Goal: Task Accomplishment & Management: Manage account settings

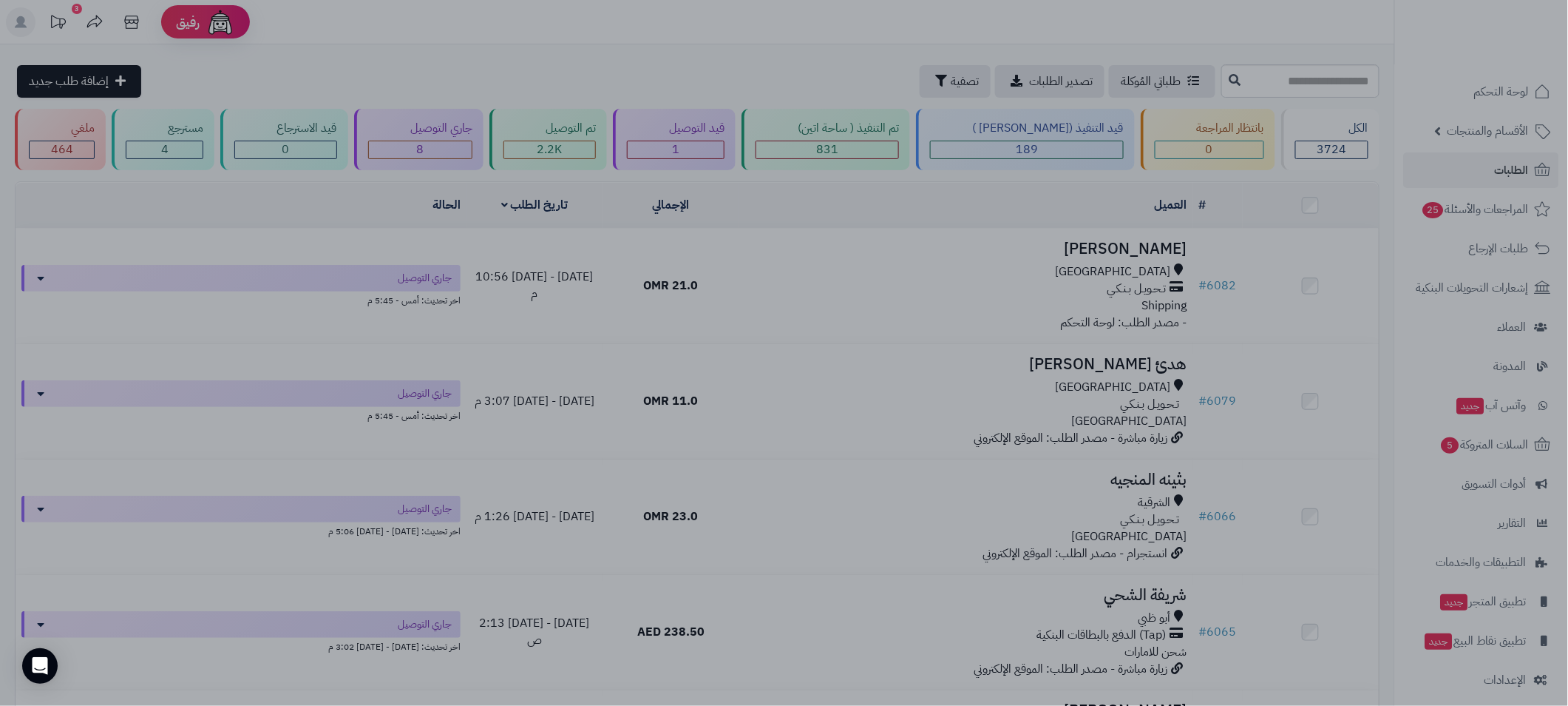
click at [540, 35] on div at bounding box center [784, 353] width 1568 height 706
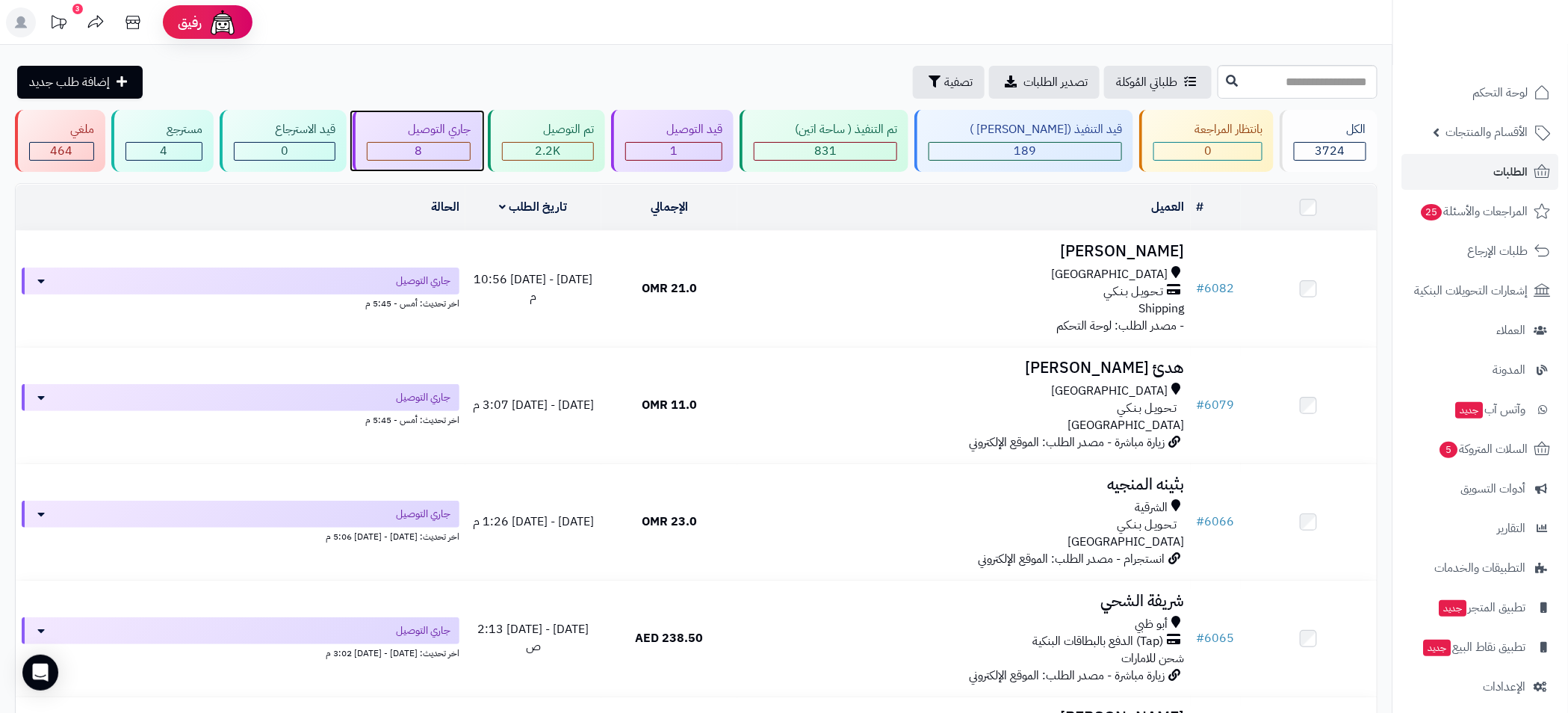
click at [457, 148] on div "8" at bounding box center [418, 151] width 103 height 17
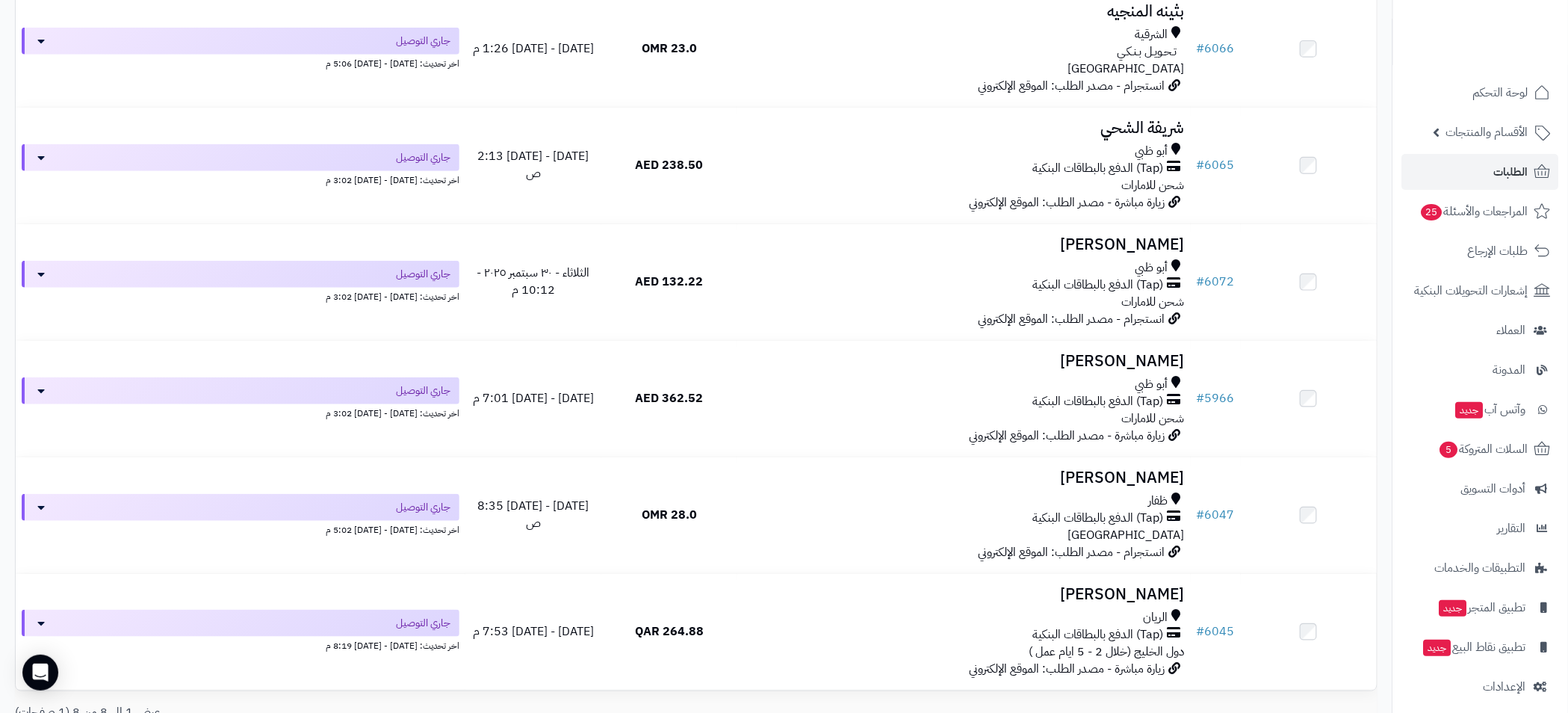
scroll to position [596, 0]
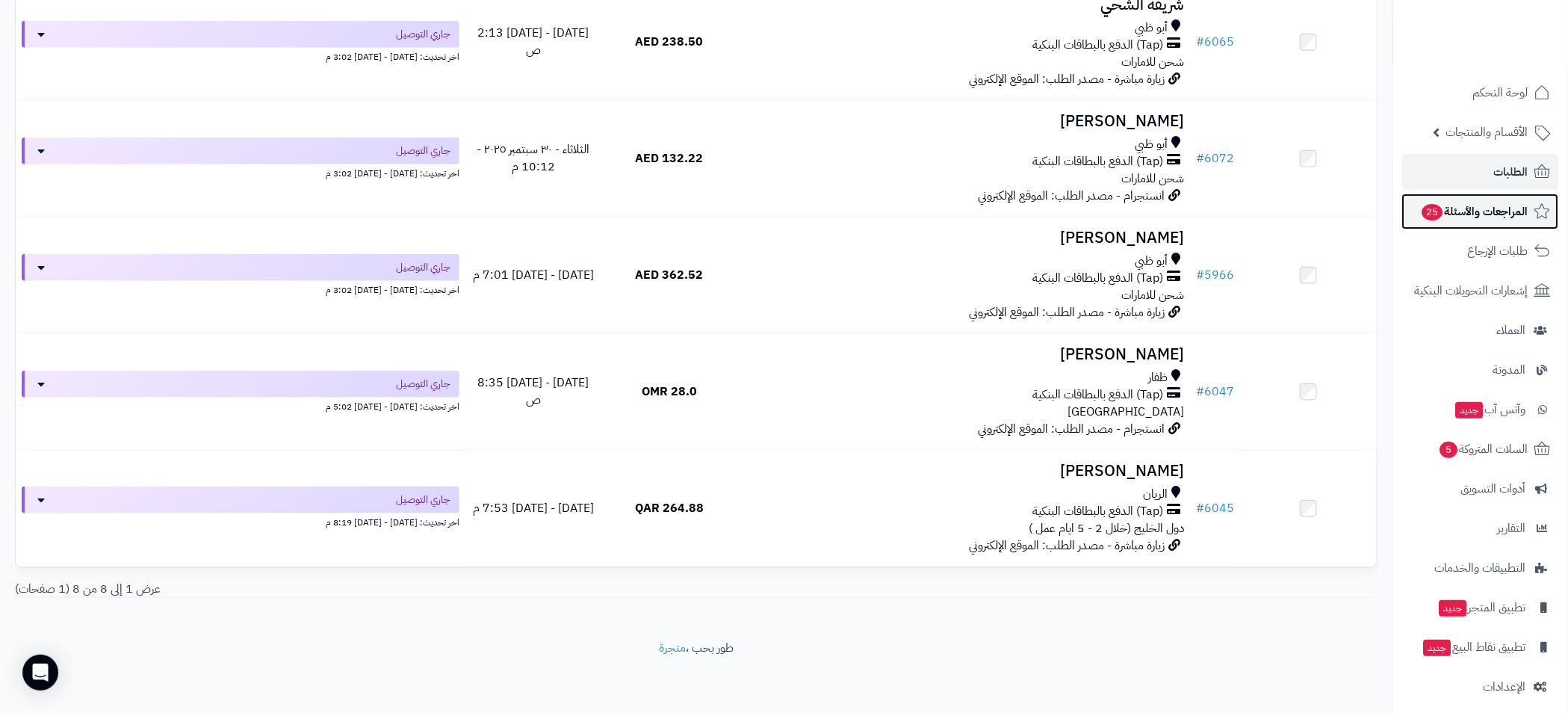
click at [1462, 213] on span "المراجعات والأسئلة 25" at bounding box center [1474, 211] width 107 height 21
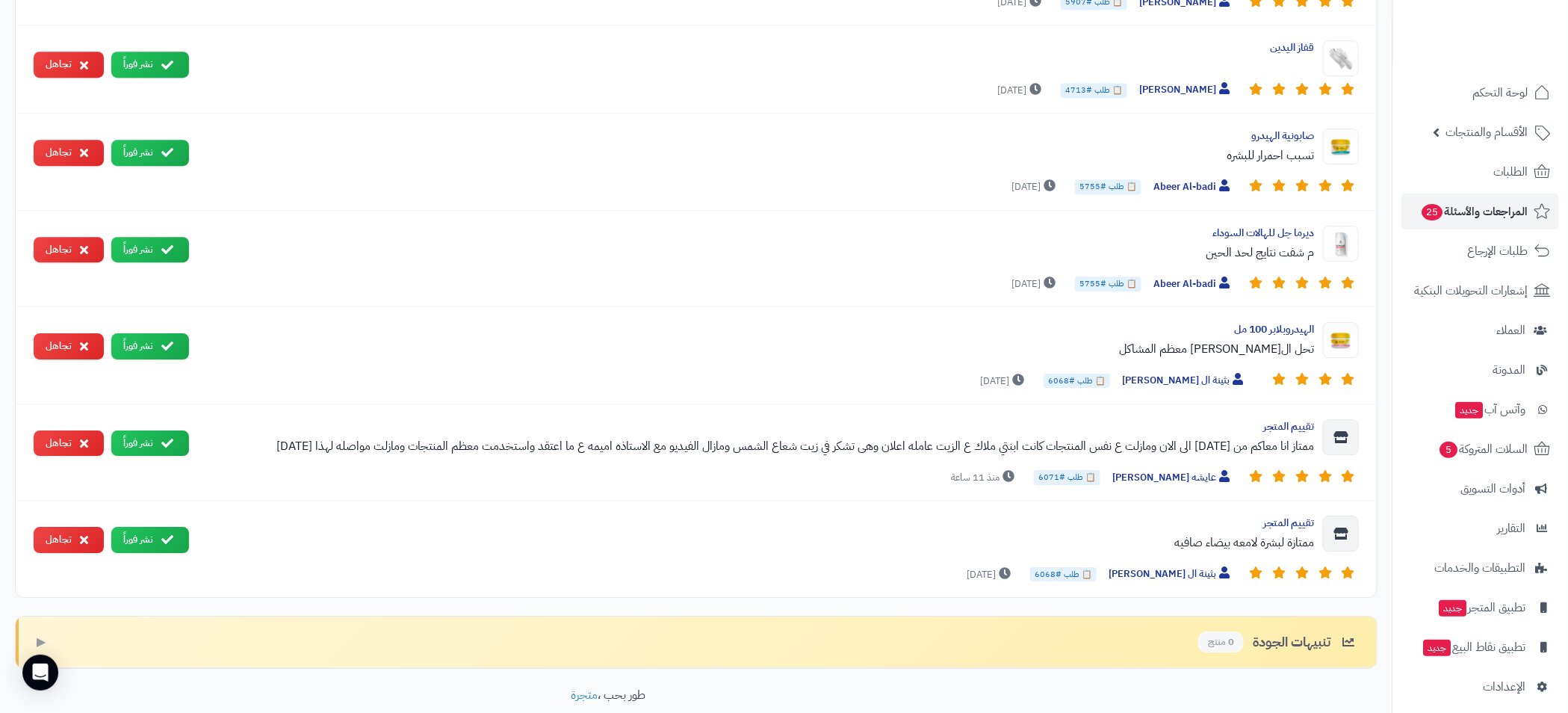
scroll to position [2131, 0]
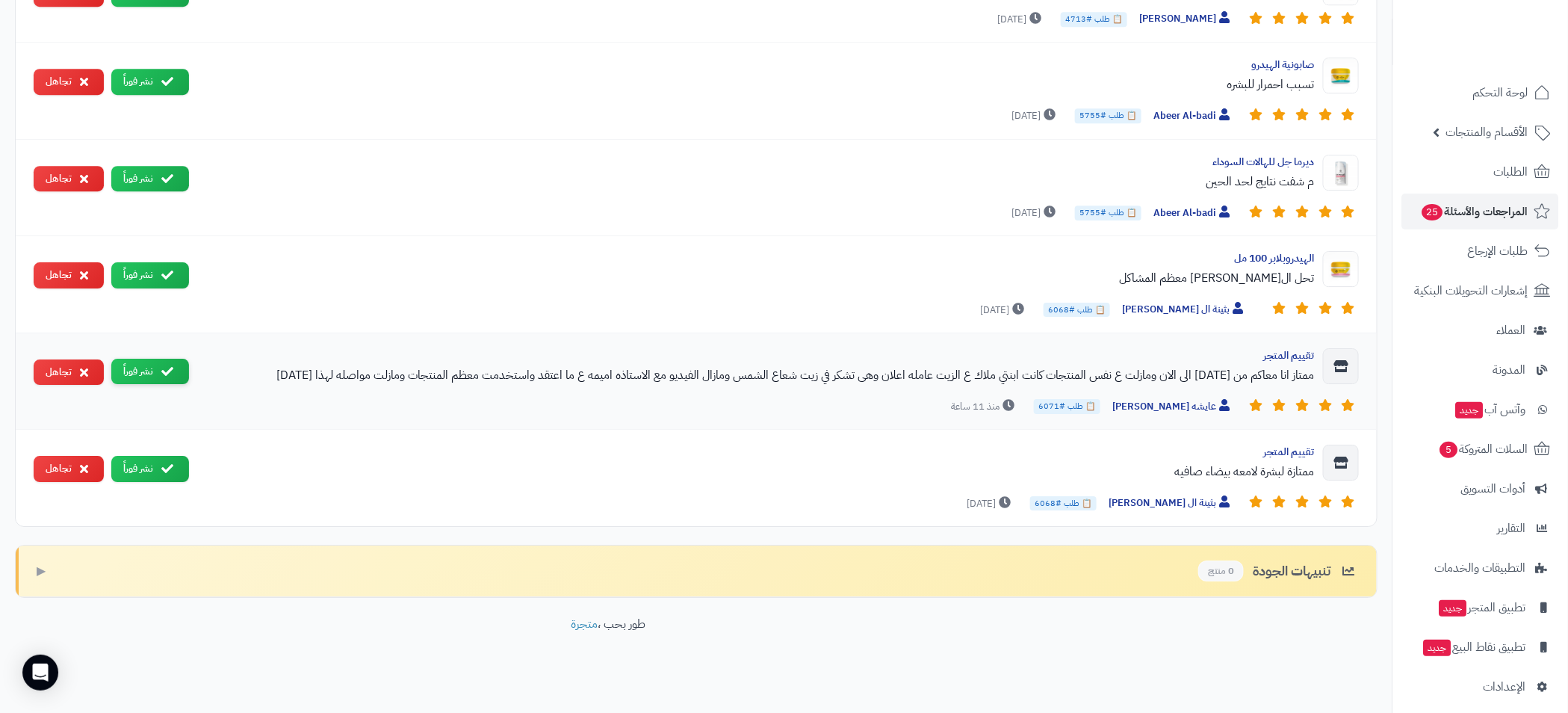
click at [140, 363] on button "نشر فوراً" at bounding box center [150, 372] width 78 height 26
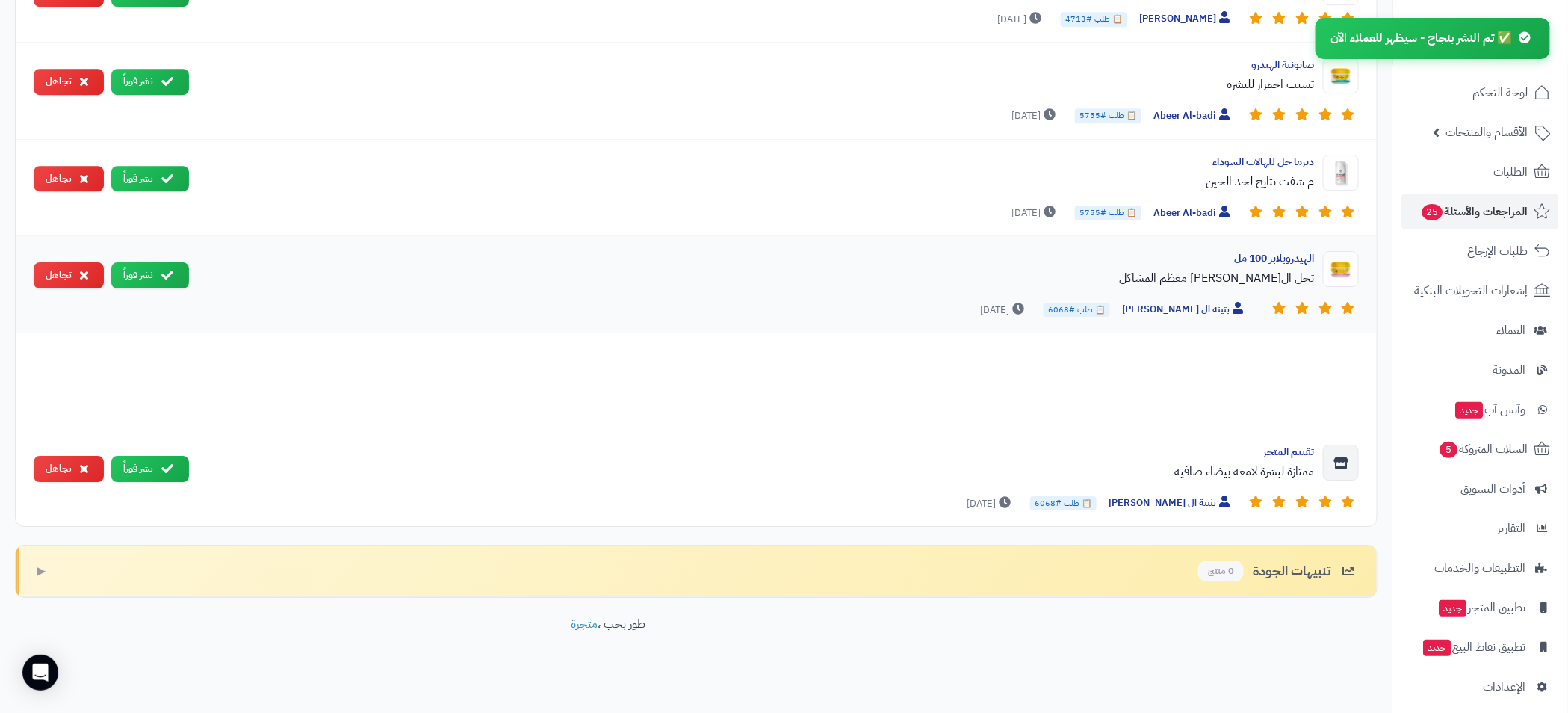
scroll to position [2034, 0]
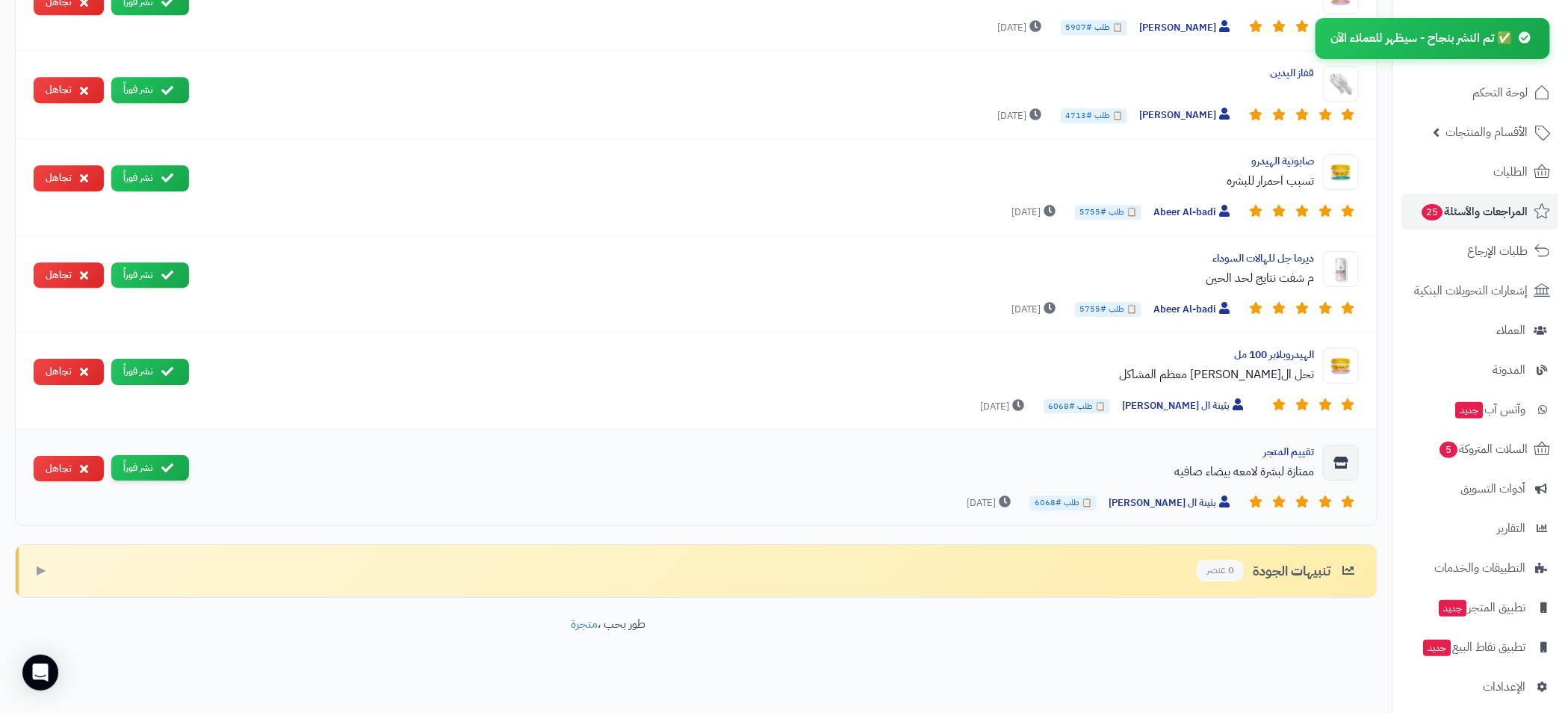
click at [140, 467] on button "نشر فوراً" at bounding box center [150, 468] width 78 height 26
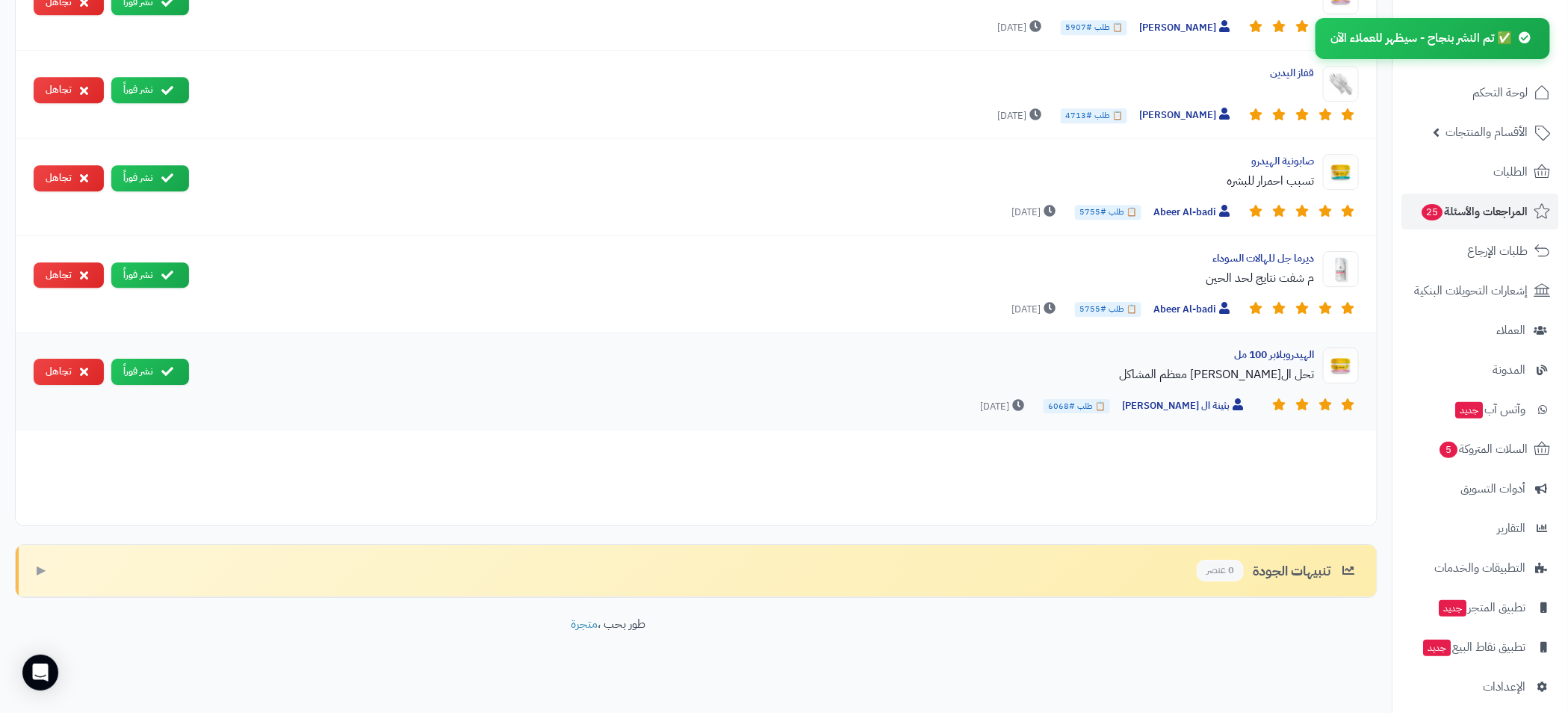
scroll to position [1938, 0]
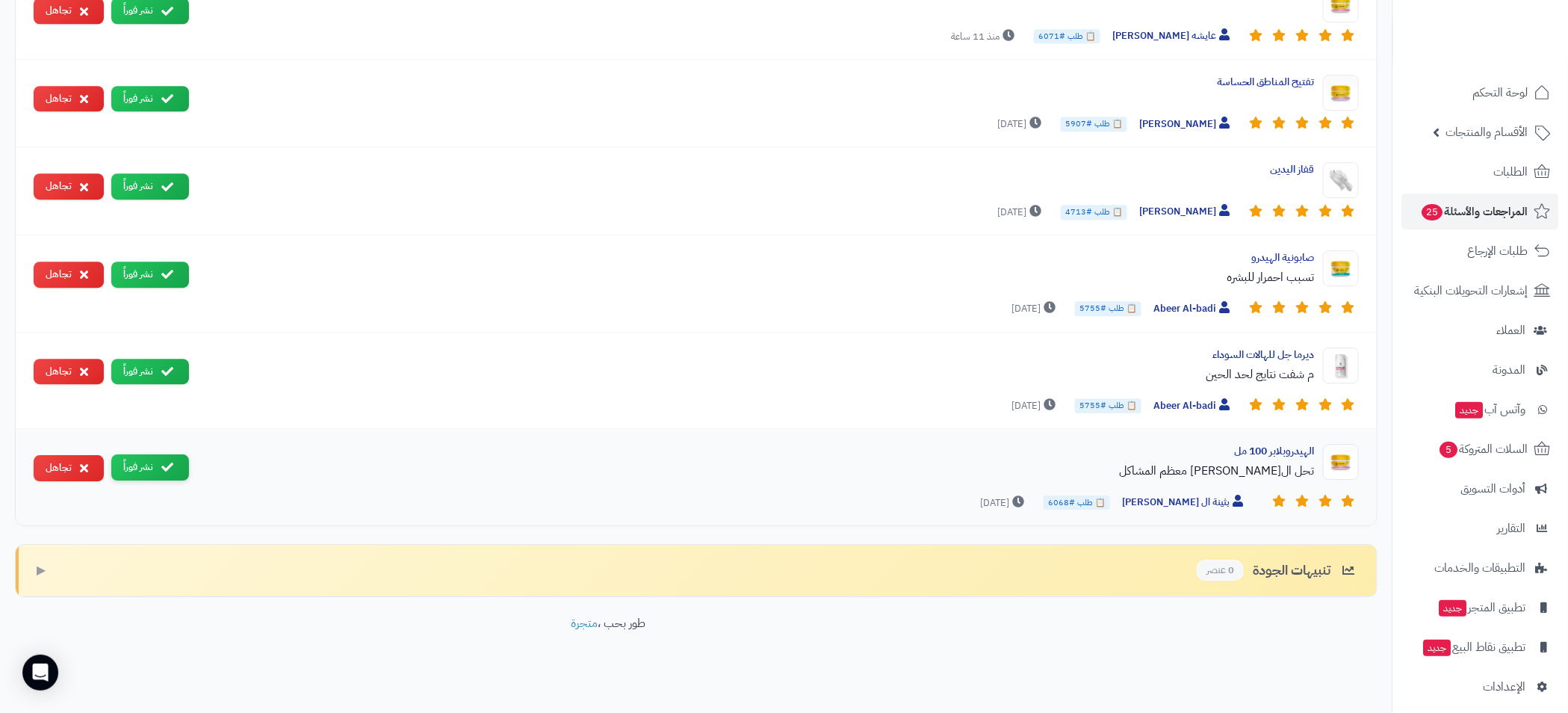
click at [147, 464] on button "نشر فوراً" at bounding box center [150, 468] width 78 height 26
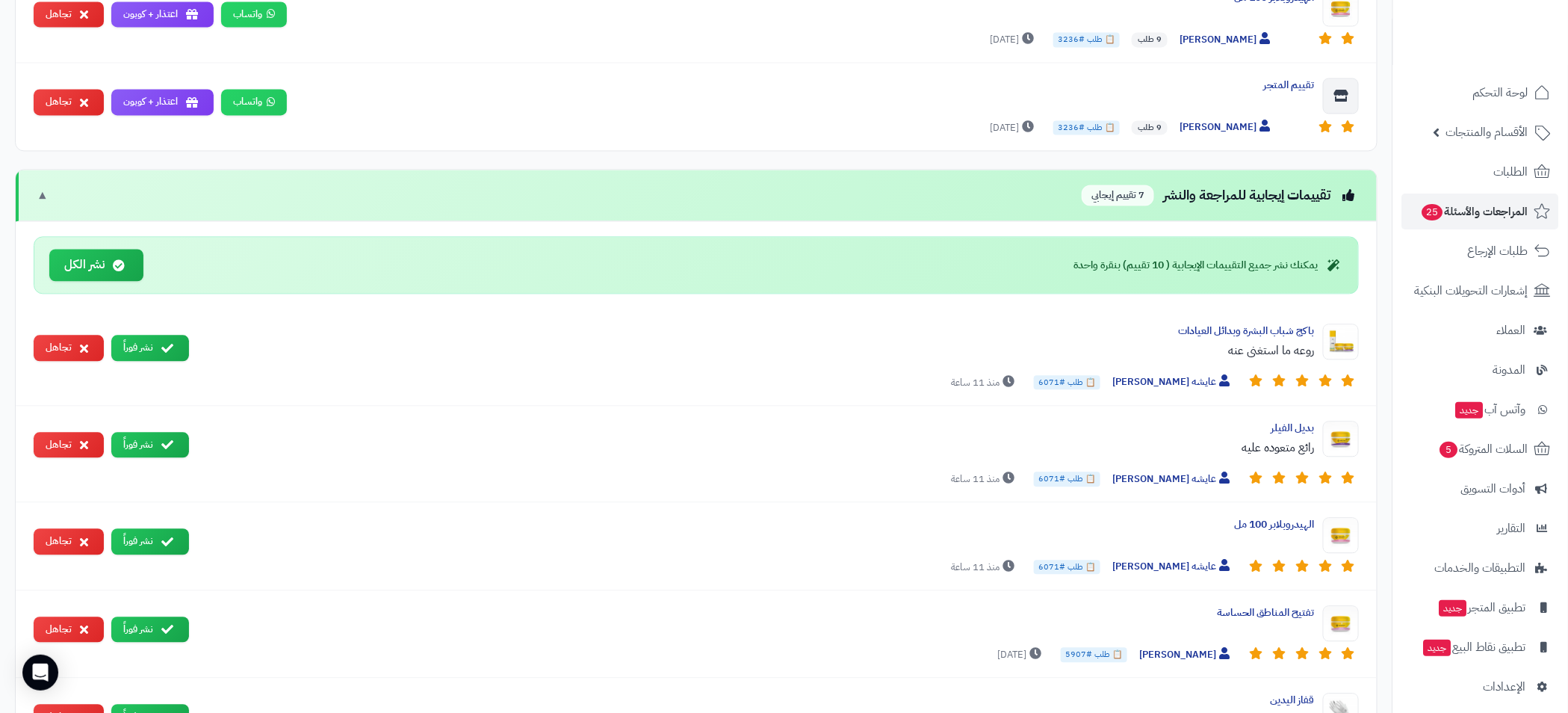
scroll to position [1170, 0]
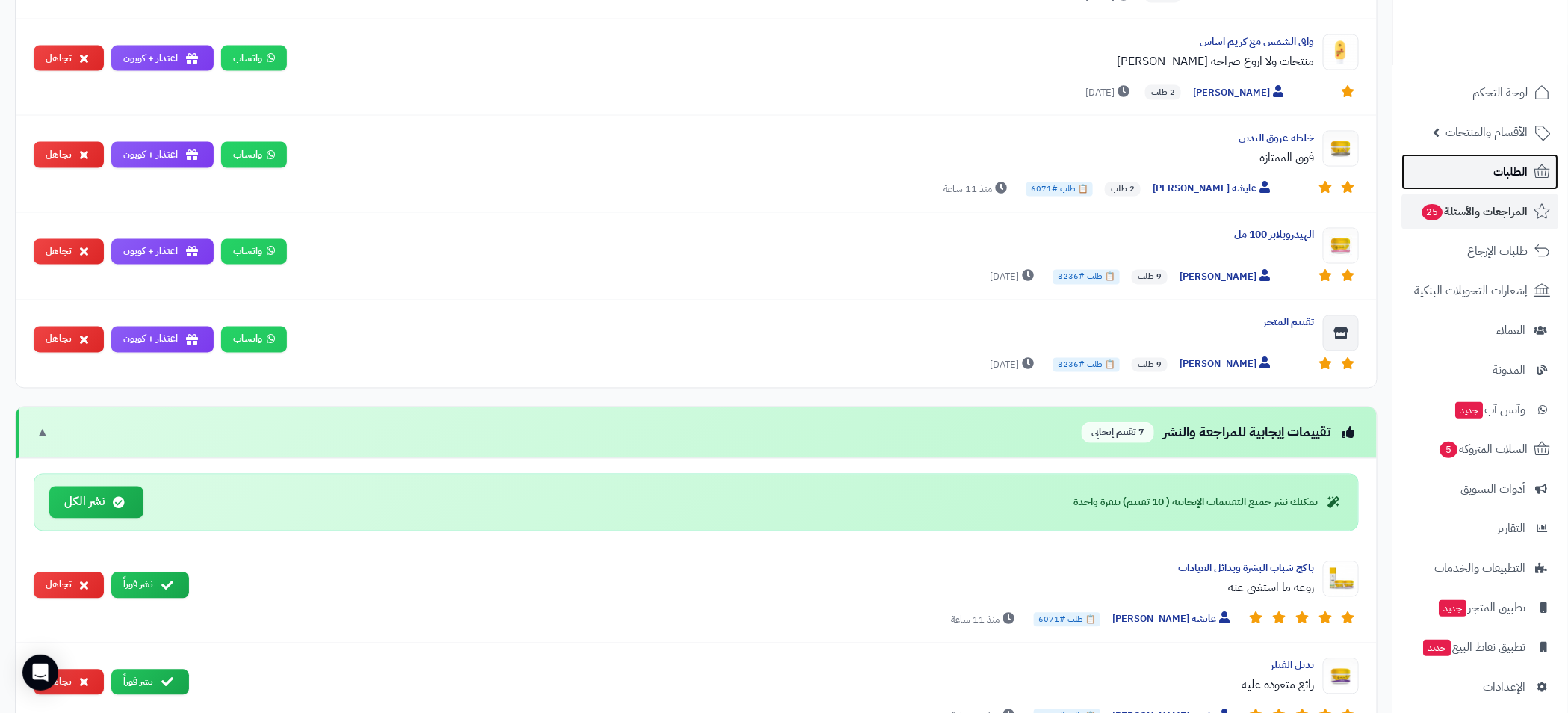
click at [1474, 172] on link "الطلبات" at bounding box center [1480, 172] width 157 height 36
